Goal: Task Accomplishment & Management: Use online tool/utility

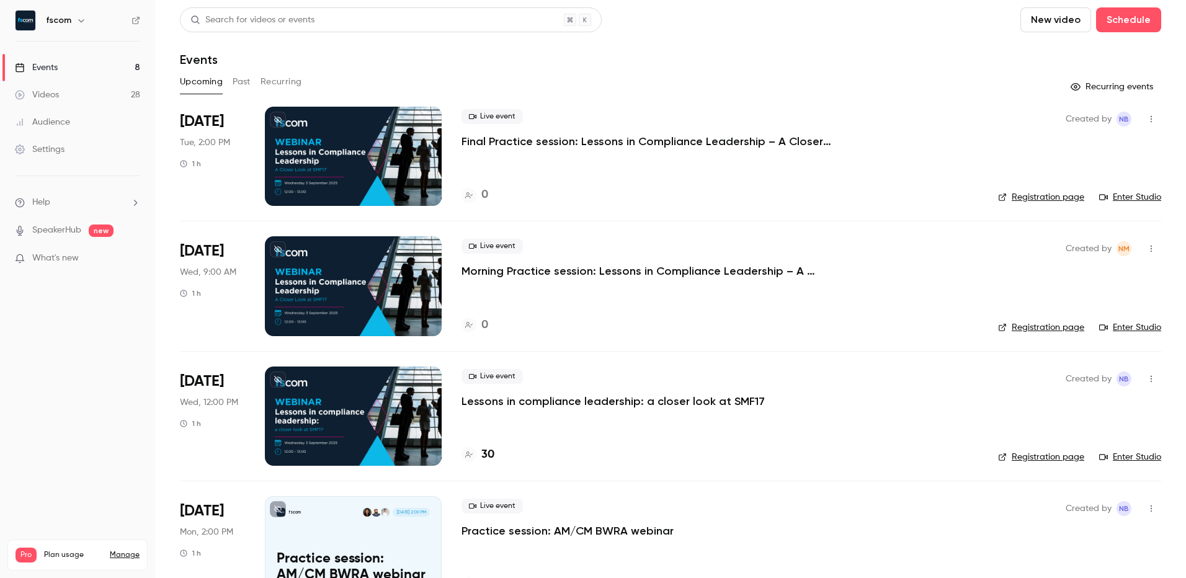
scroll to position [347, 0]
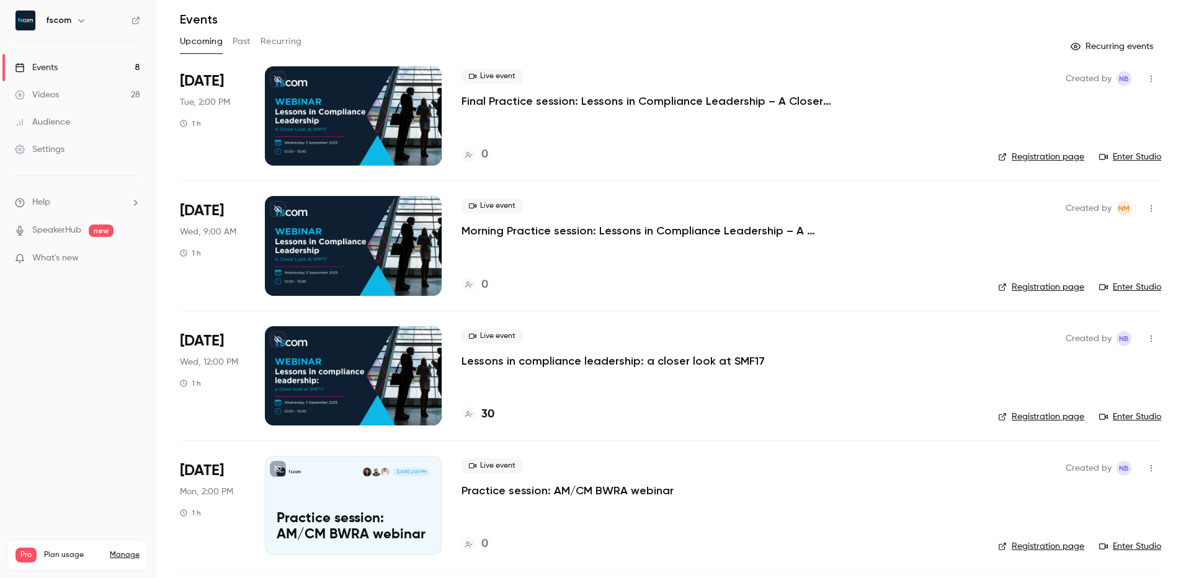
scroll to position [62, 0]
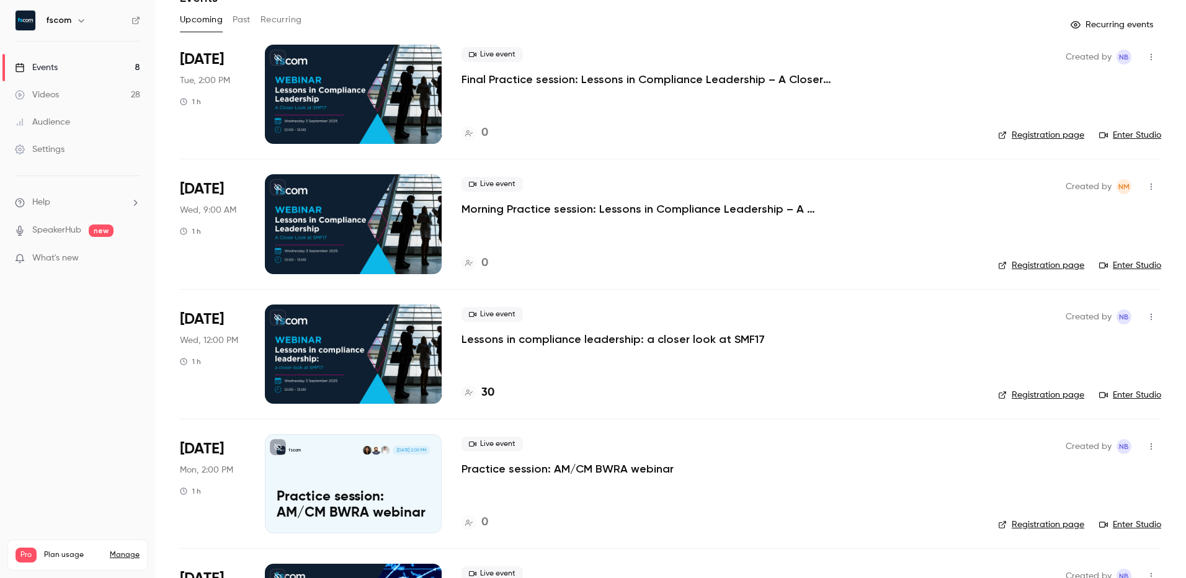
click at [398, 359] on div at bounding box center [353, 354] width 177 height 99
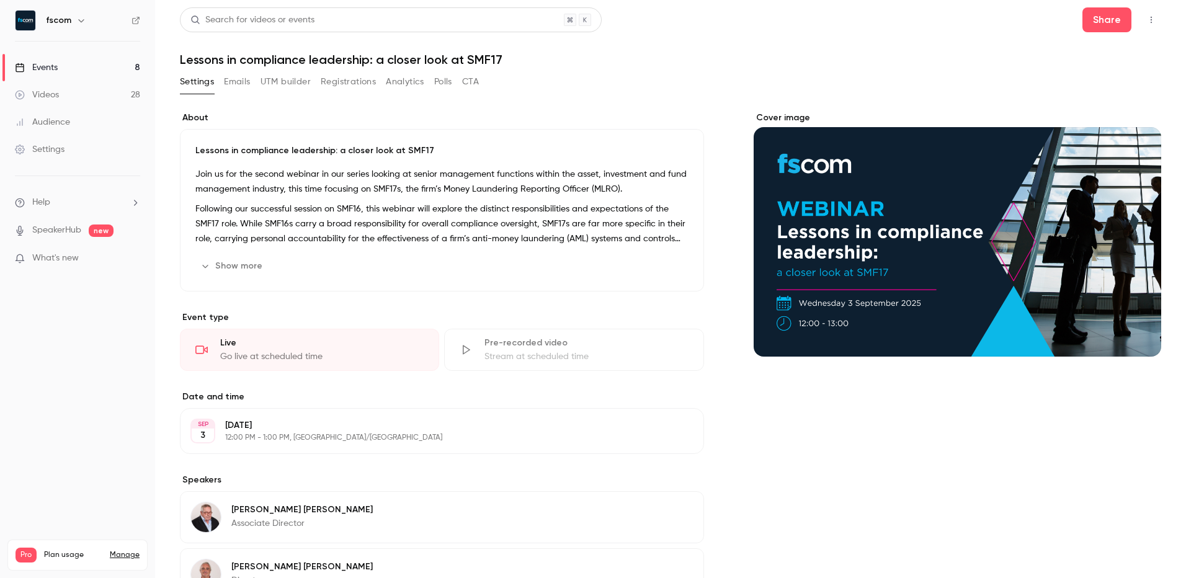
click at [1147, 20] on button "button" at bounding box center [1152, 20] width 20 height 20
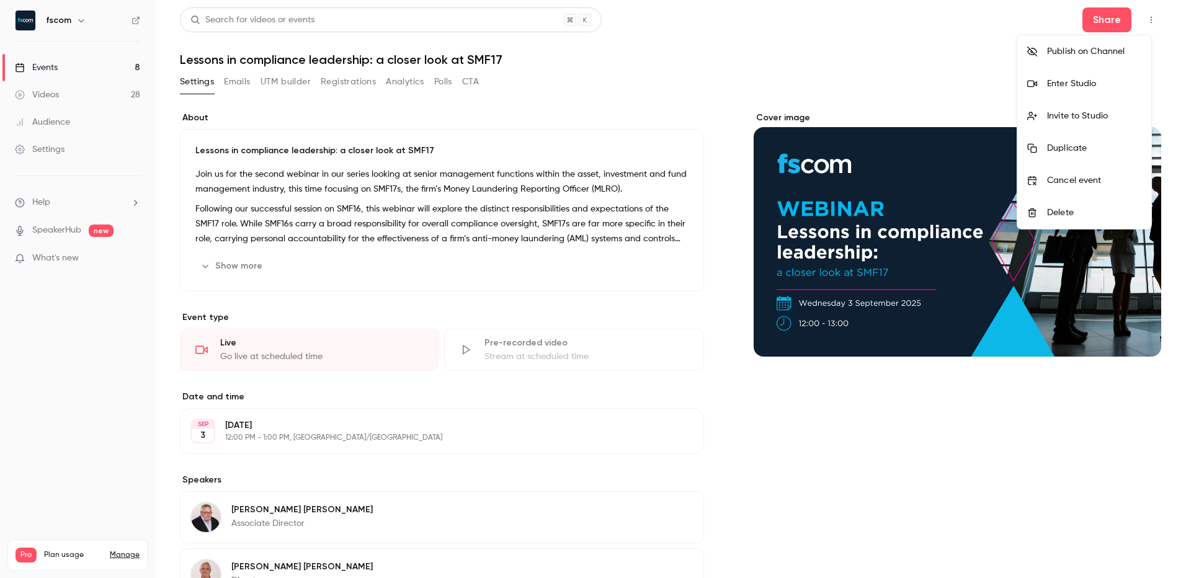
click at [305, 81] on div at bounding box center [593, 289] width 1186 height 578
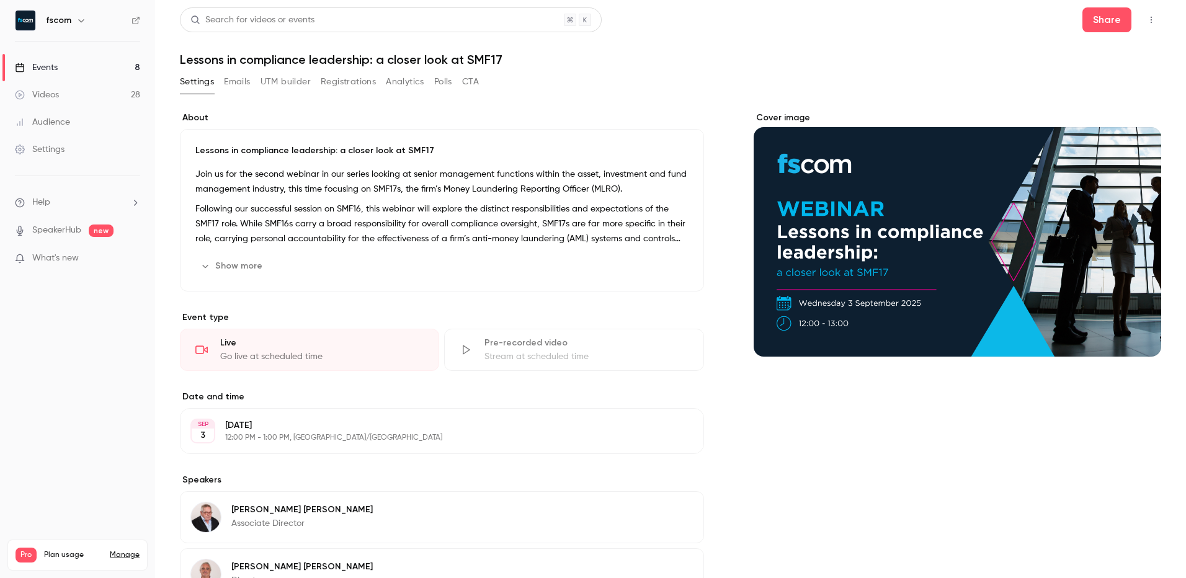
click at [299, 82] on button "UTM builder" at bounding box center [286, 82] width 50 height 20
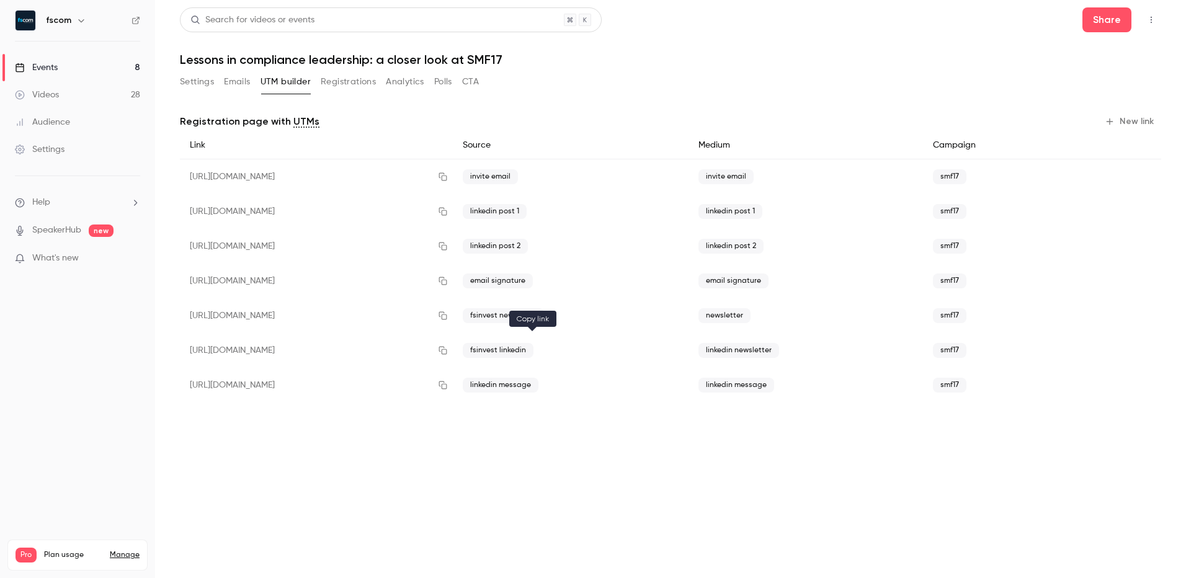
click at [448, 351] on icon "button" at bounding box center [443, 350] width 10 height 9
